Goal: Browse casually

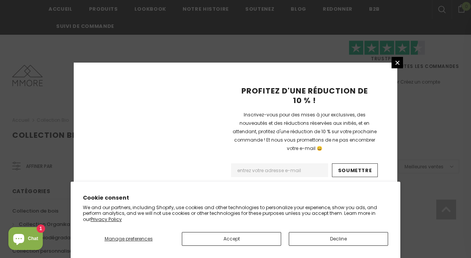
scroll to position [558, 0]
